Goal: Task Accomplishment & Management: Manage account settings

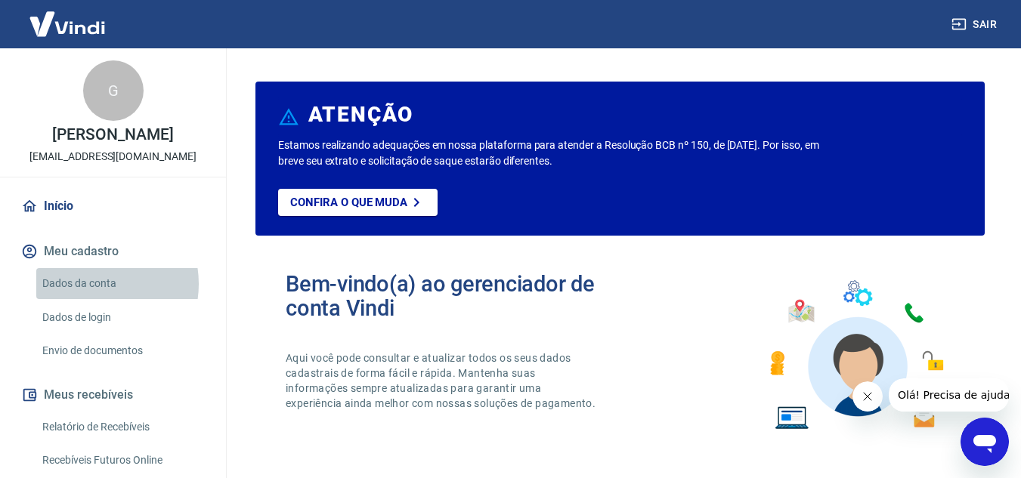
click at [92, 284] on link "Dados da conta" at bounding box center [122, 283] width 172 height 31
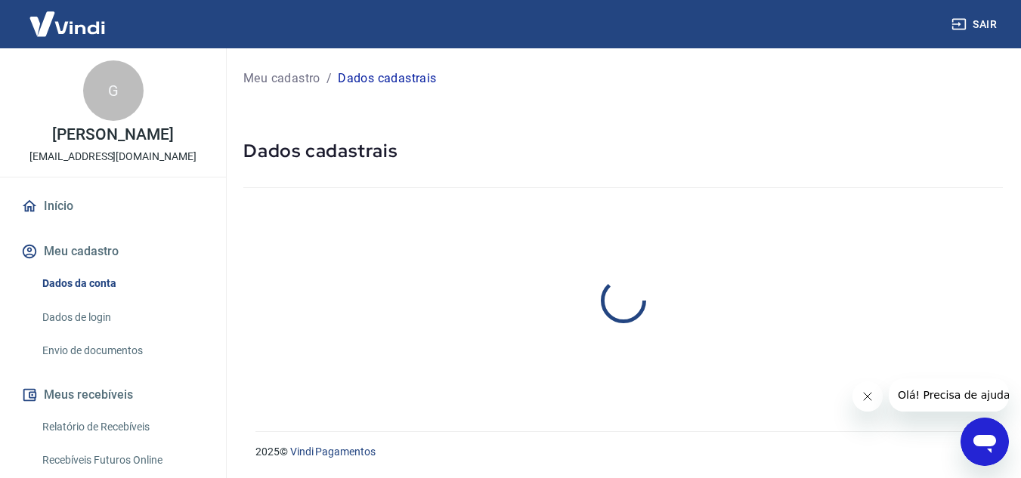
select select "SP"
select select "business"
